Goal: Find specific page/section: Locate a particular part of the current website

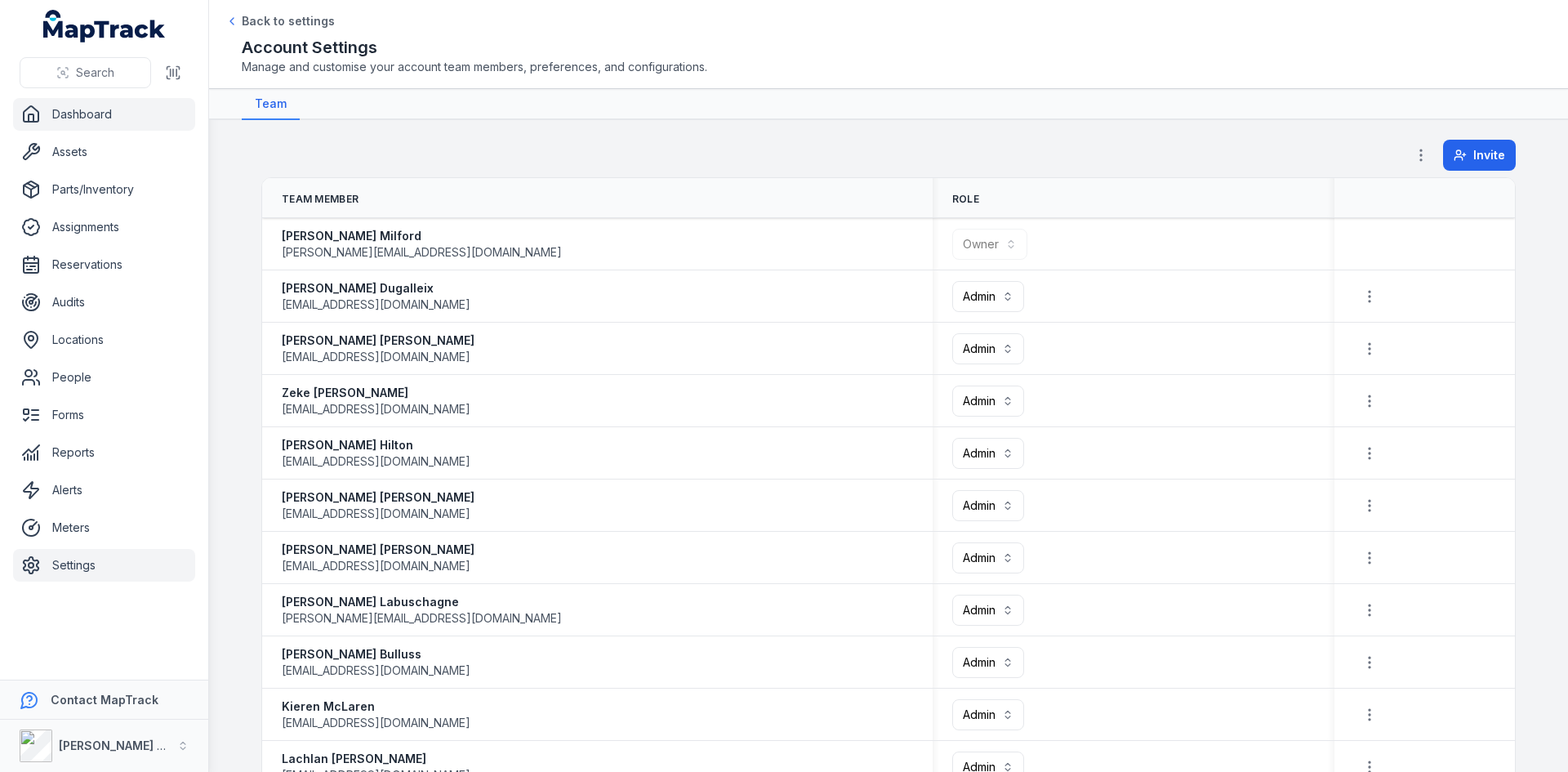
click at [112, 121] on link "Dashboard" at bounding box center [104, 115] width 182 height 33
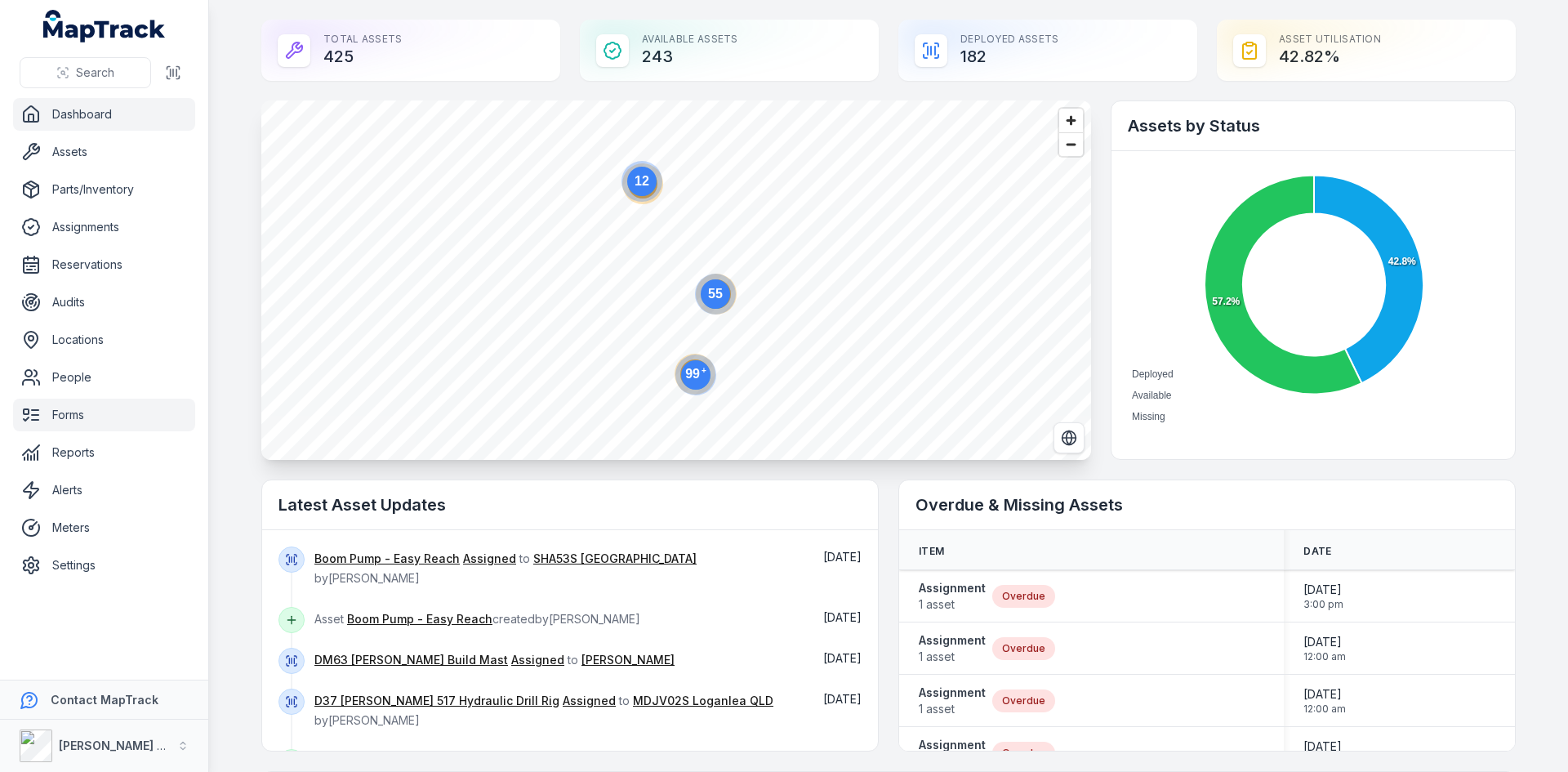
click at [94, 408] on link "Forms" at bounding box center [104, 416] width 182 height 33
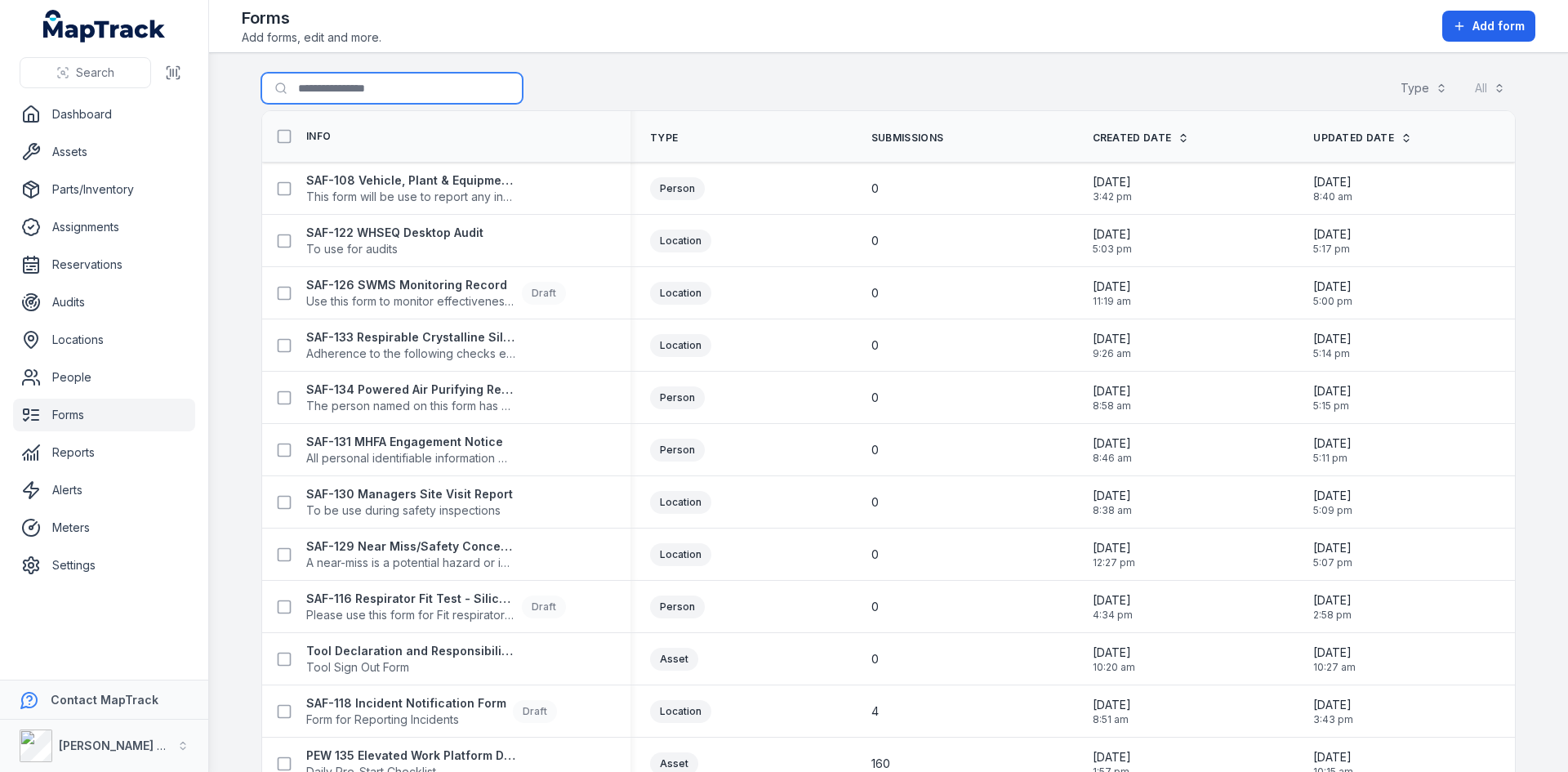
click at [358, 89] on input "Search for forms" at bounding box center [392, 88] width 261 height 31
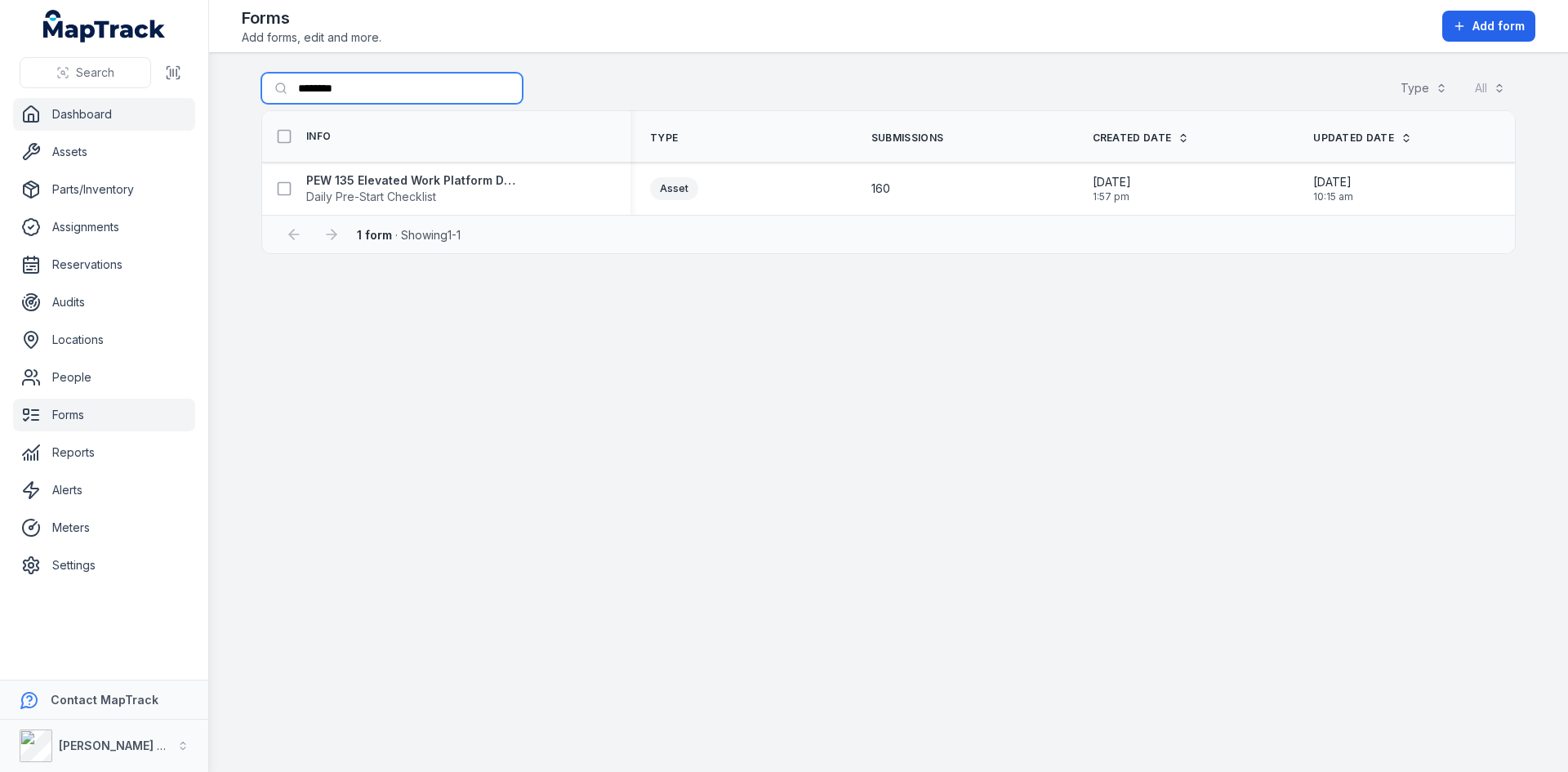
type input "********"
click at [59, 112] on link "Dashboard" at bounding box center [104, 115] width 182 height 33
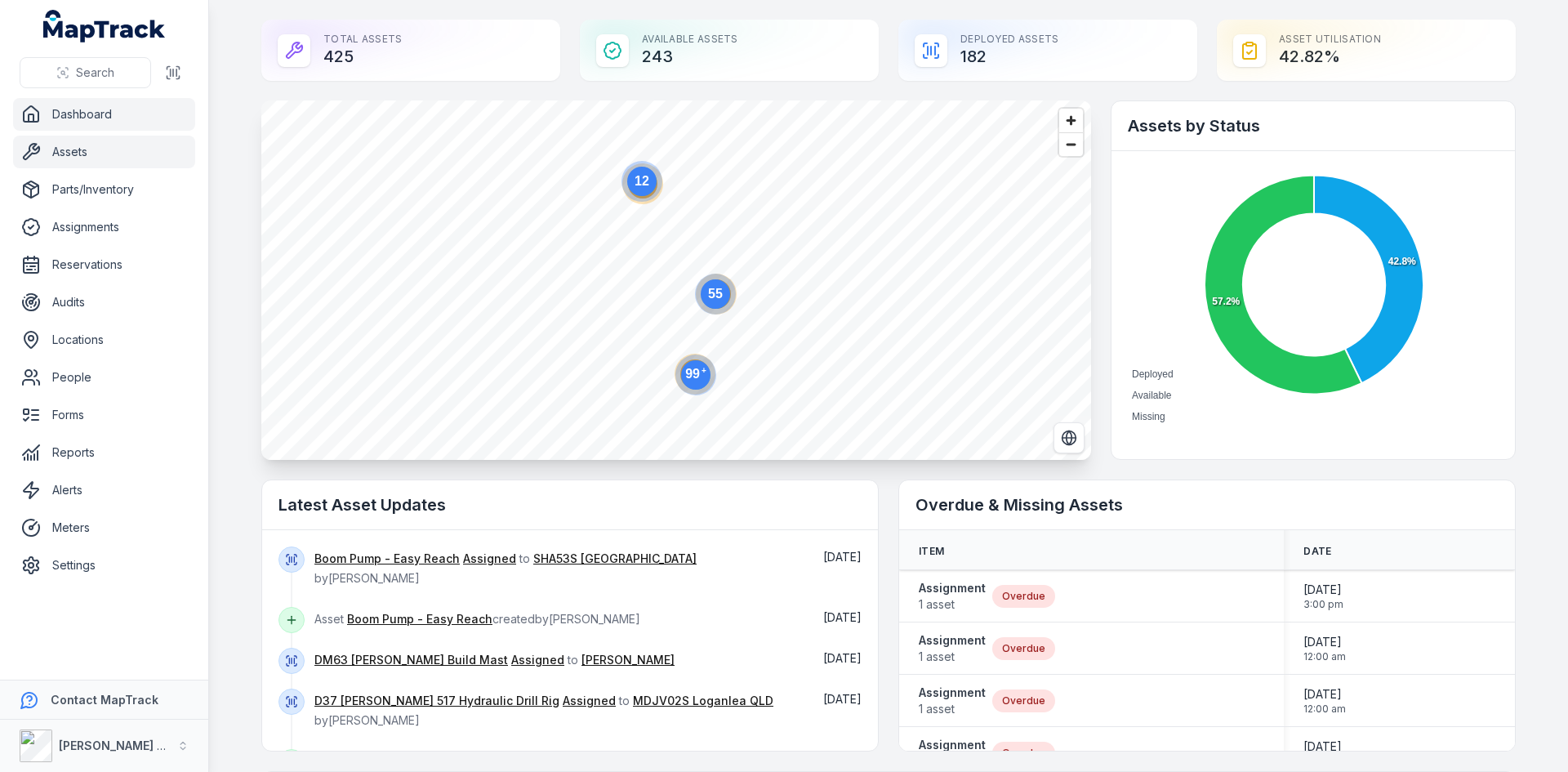
click at [114, 147] on link "Assets" at bounding box center [104, 152] width 182 height 33
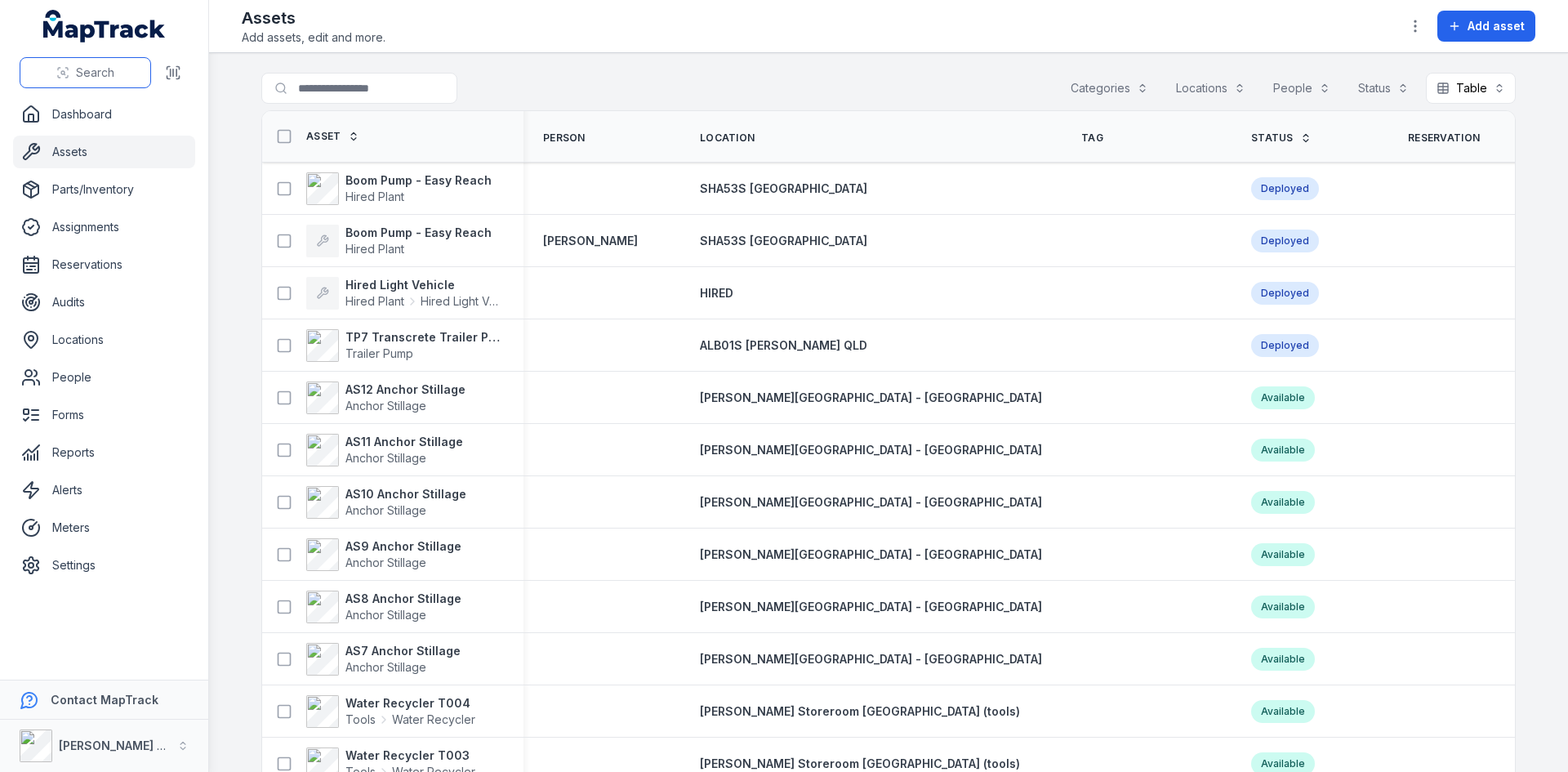
click at [72, 77] on button "Search" at bounding box center [85, 73] width 132 height 31
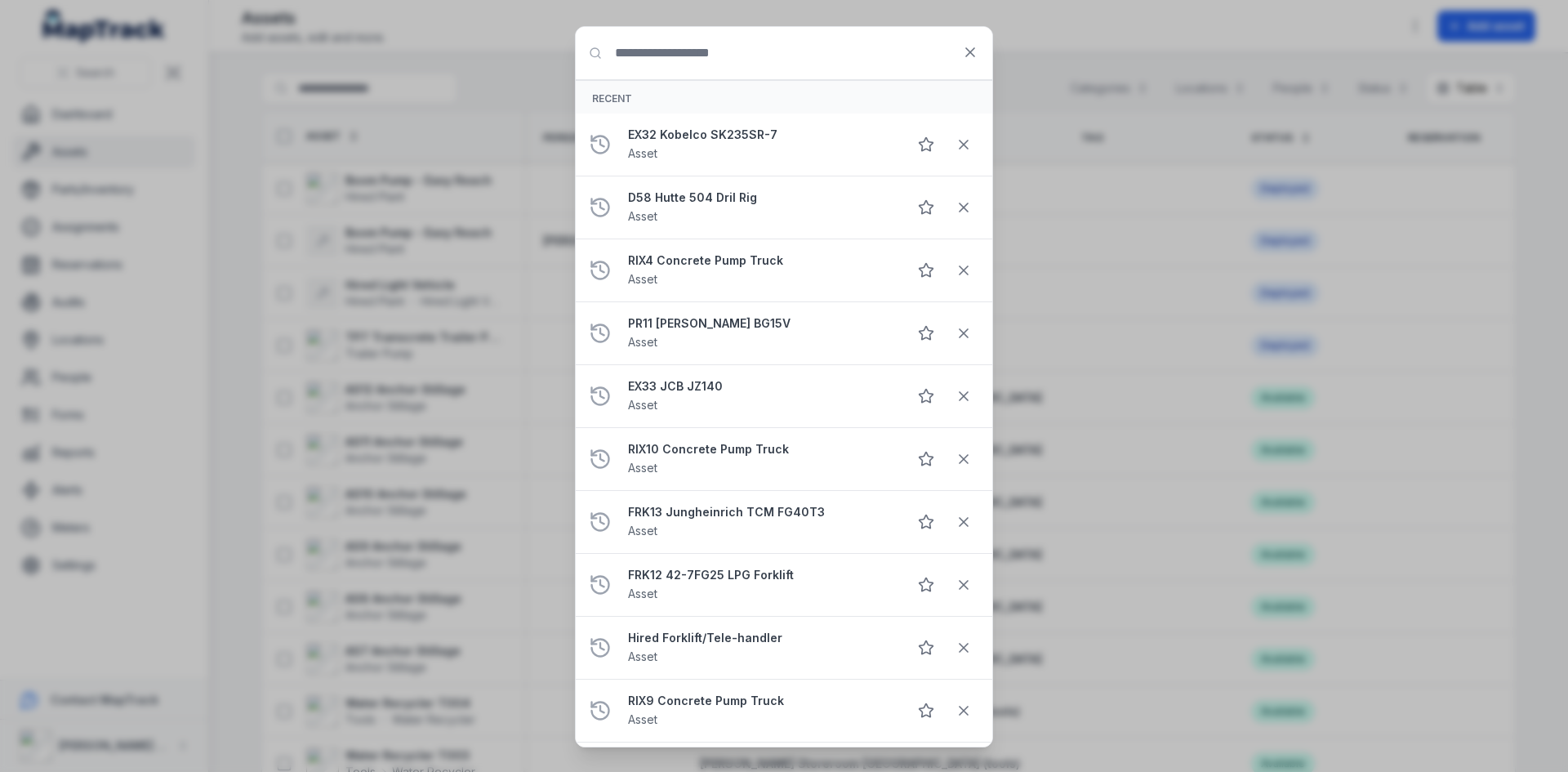
click at [729, 47] on input "Search for anything" at bounding box center [784, 53] width 416 height 52
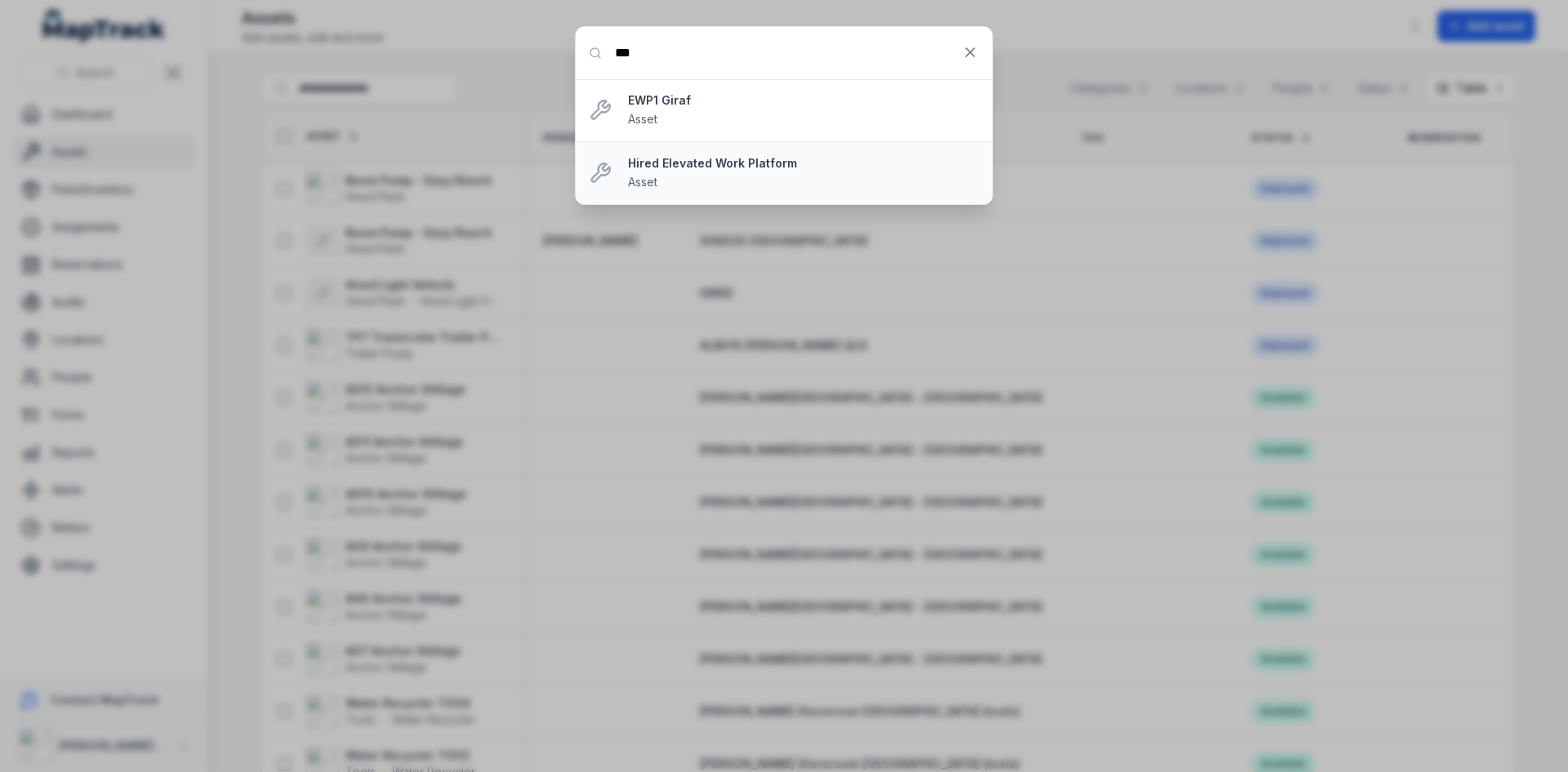
type input "***"
click at [727, 157] on strong "Hired Elevated Work Platform" at bounding box center [803, 163] width 351 height 17
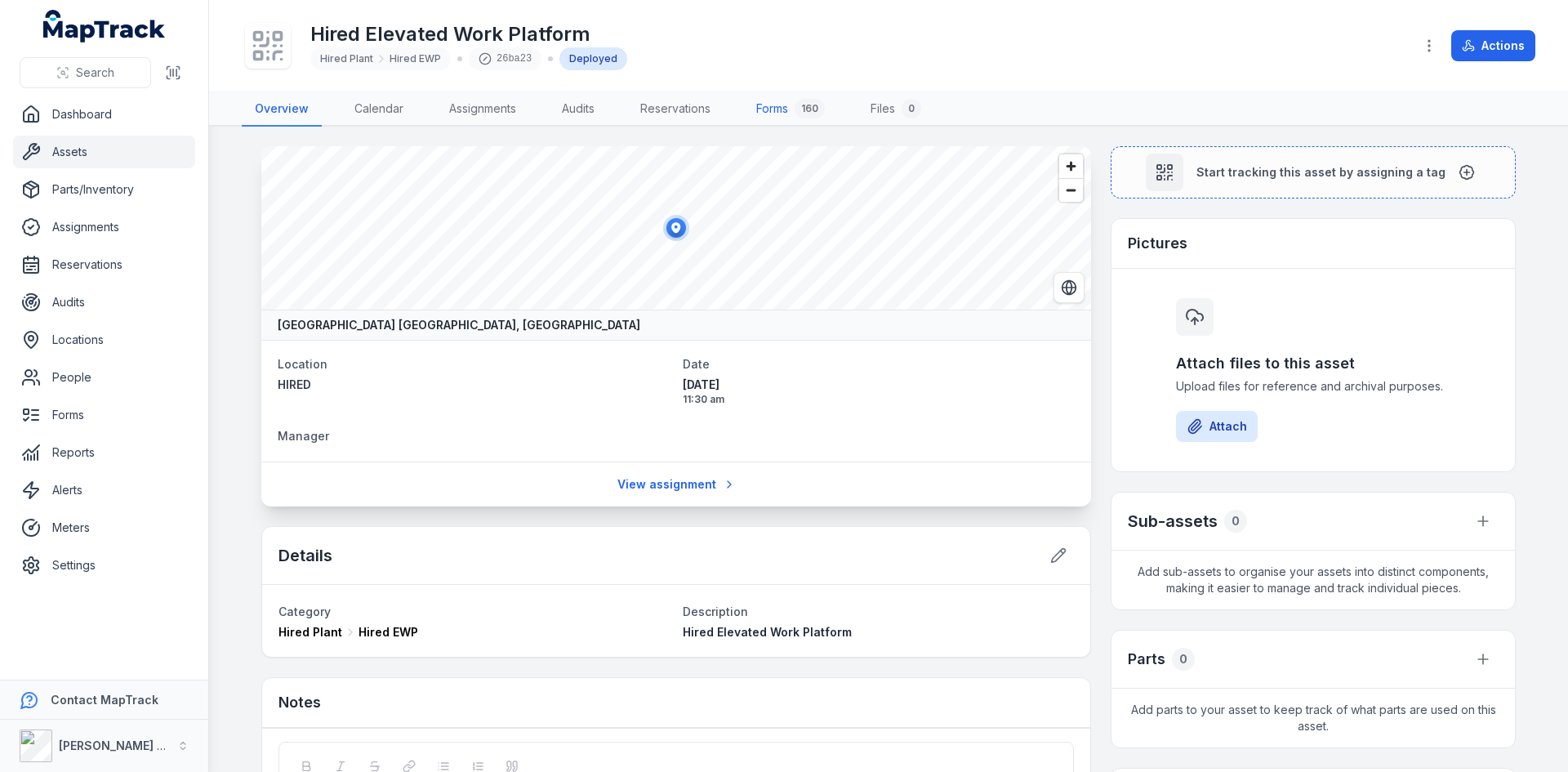
click at [782, 115] on link "Forms 160" at bounding box center [790, 109] width 95 height 34
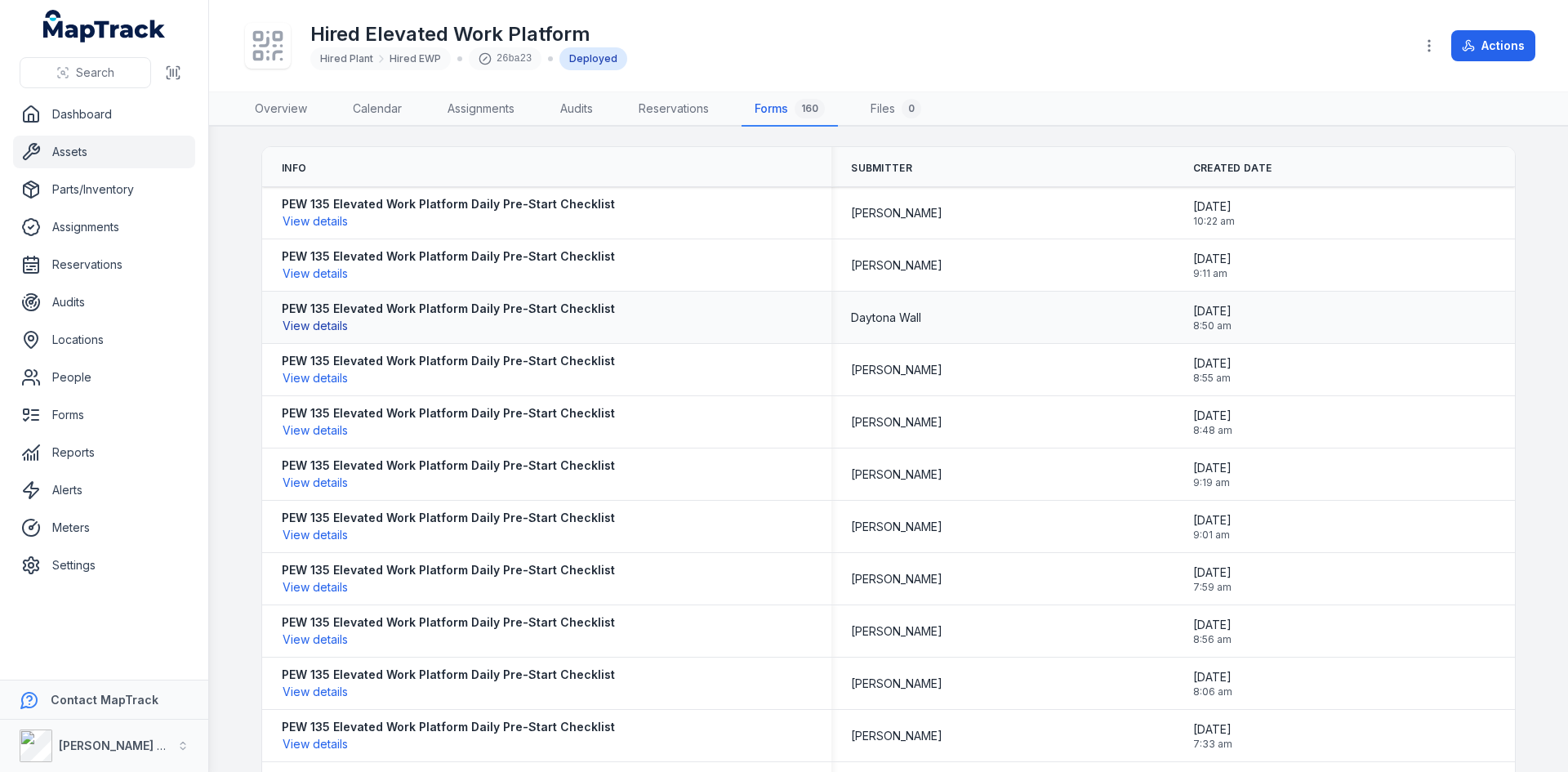
click at [323, 323] on button "View details" at bounding box center [315, 326] width 67 height 18
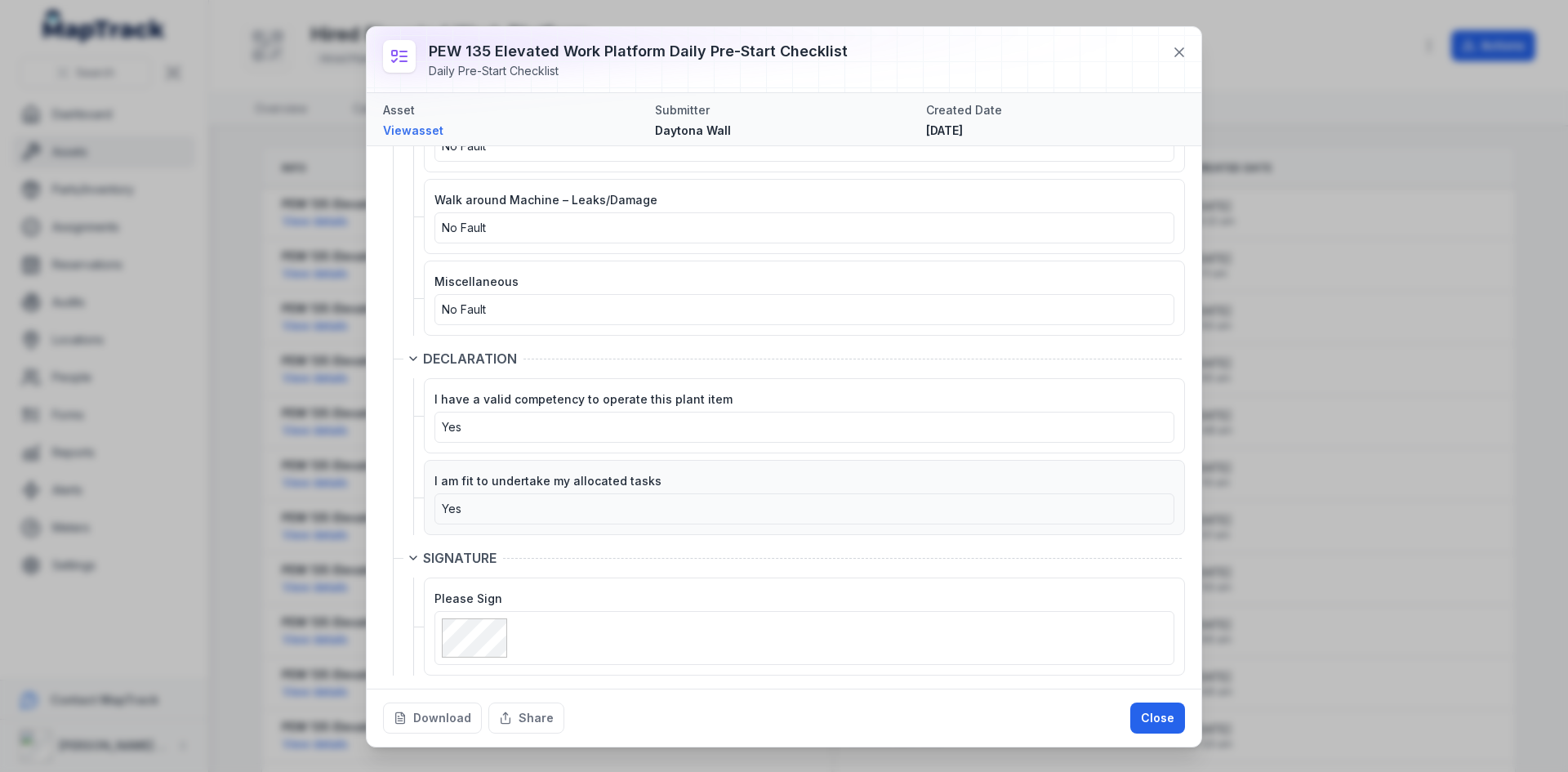
scroll to position [2223, 0]
click at [1182, 42] on button at bounding box center [1179, 52] width 31 height 31
